Goal: Navigation & Orientation: Go to known website

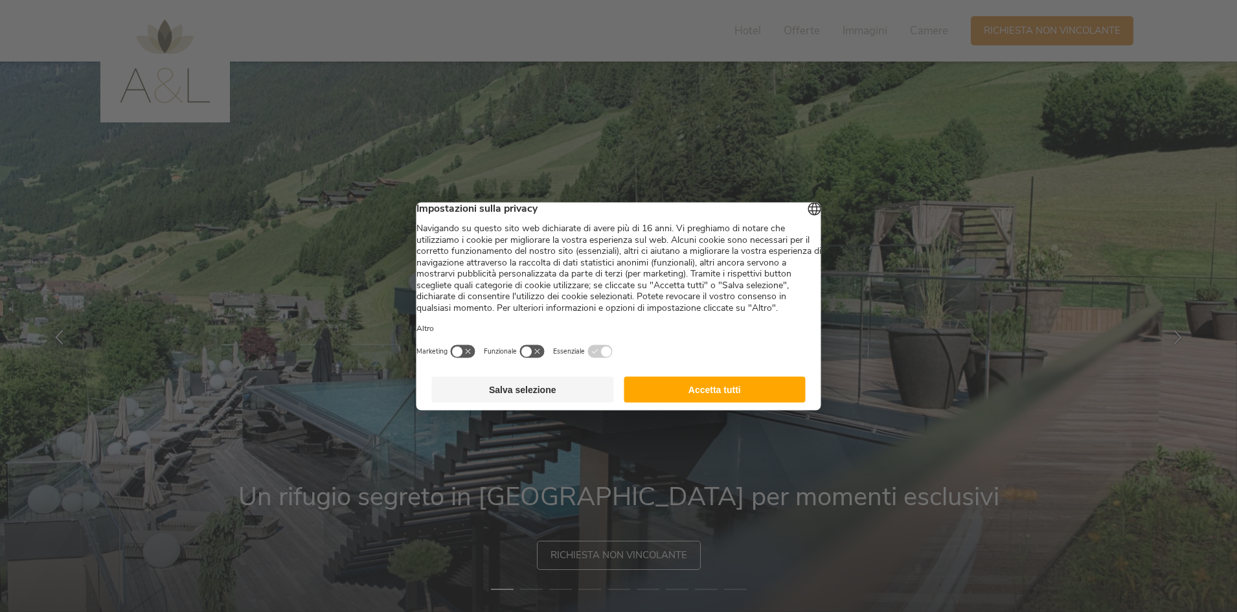
click at [548, 399] on button "Salva selezione" at bounding box center [523, 389] width 182 height 26
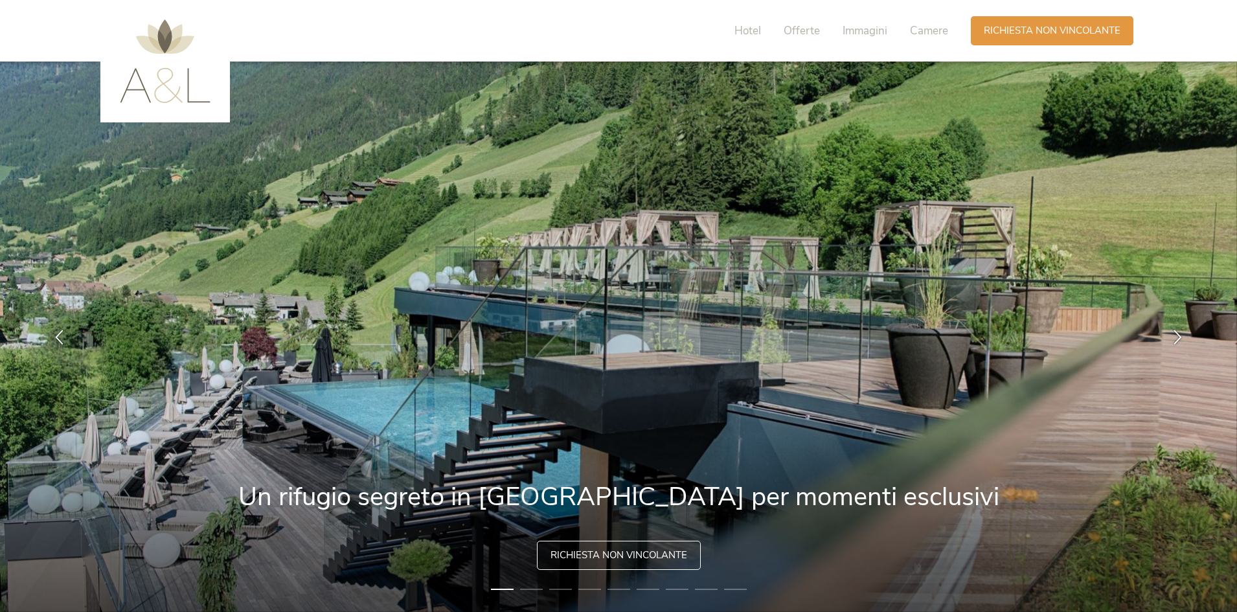
click at [176, 77] on img at bounding box center [165, 61] width 91 height 84
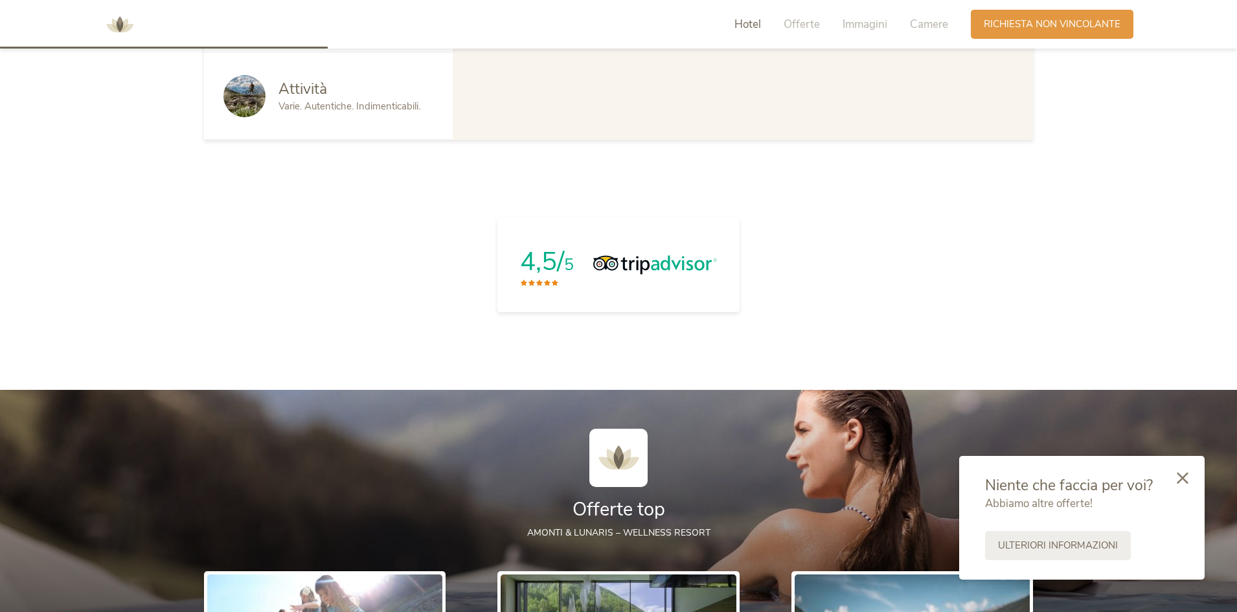
scroll to position [712, 0]
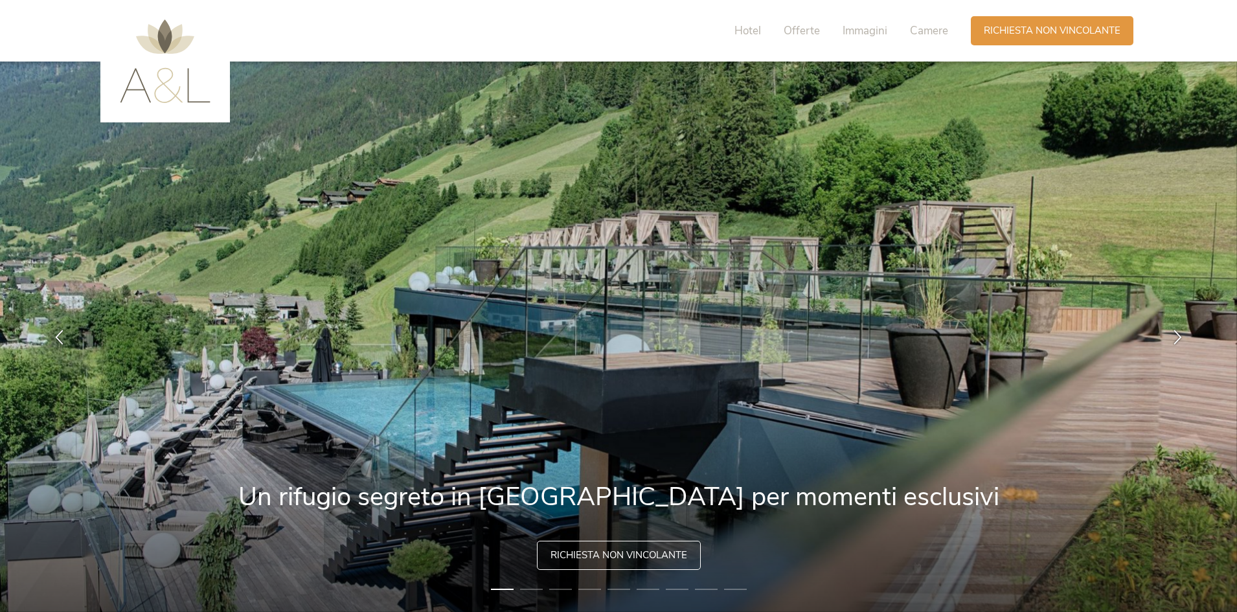
click at [176, 77] on img at bounding box center [165, 61] width 91 height 84
click at [150, 20] on img at bounding box center [165, 61] width 91 height 84
